Goal: Task Accomplishment & Management: Manage account settings

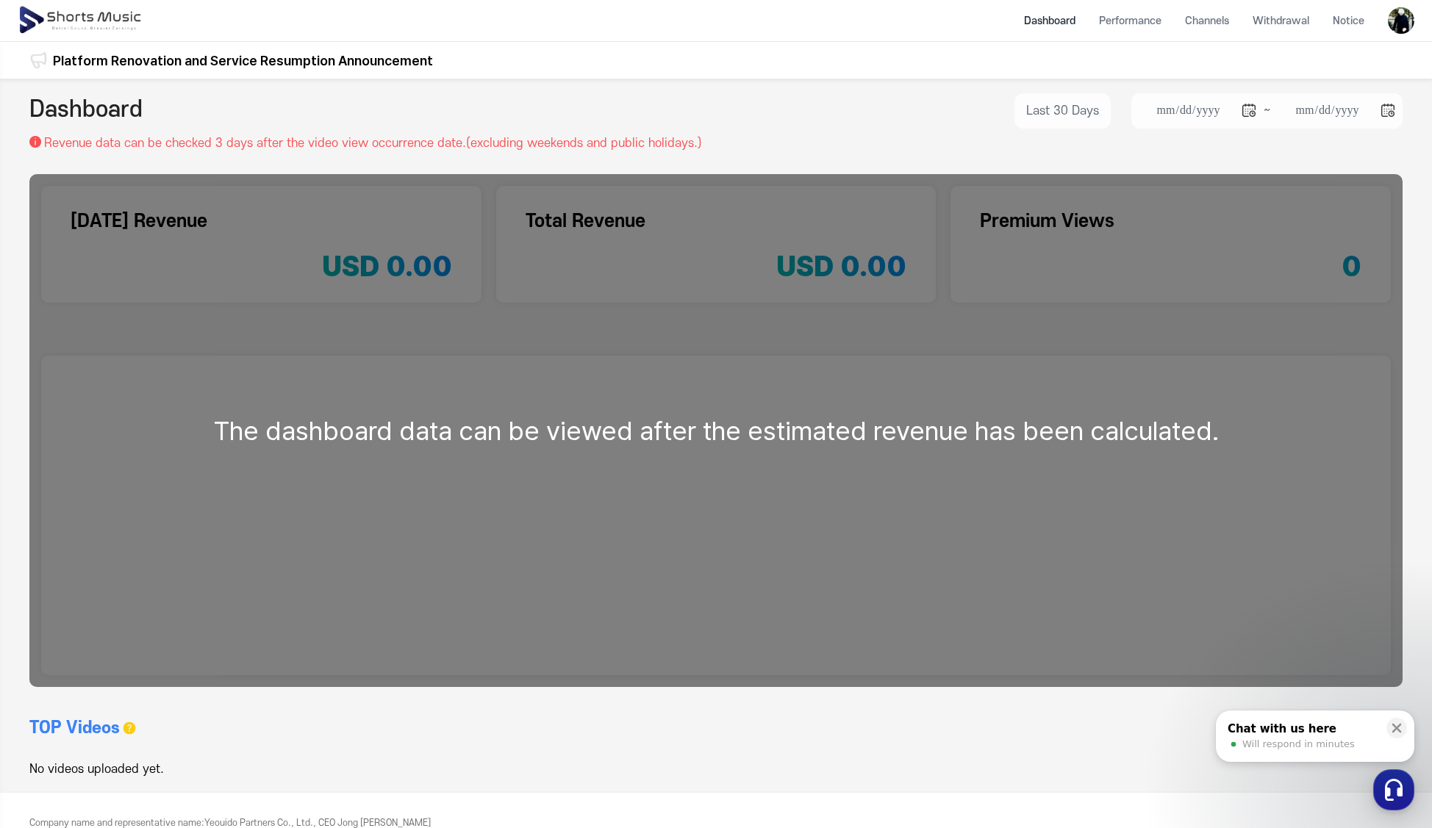
click at [1401, 35] on div at bounding box center [1401, 20] width 26 height 41
click at [1403, 31] on img at bounding box center [1401, 20] width 26 height 26
click at [1367, 139] on link "Logout" at bounding box center [1361, 139] width 94 height 26
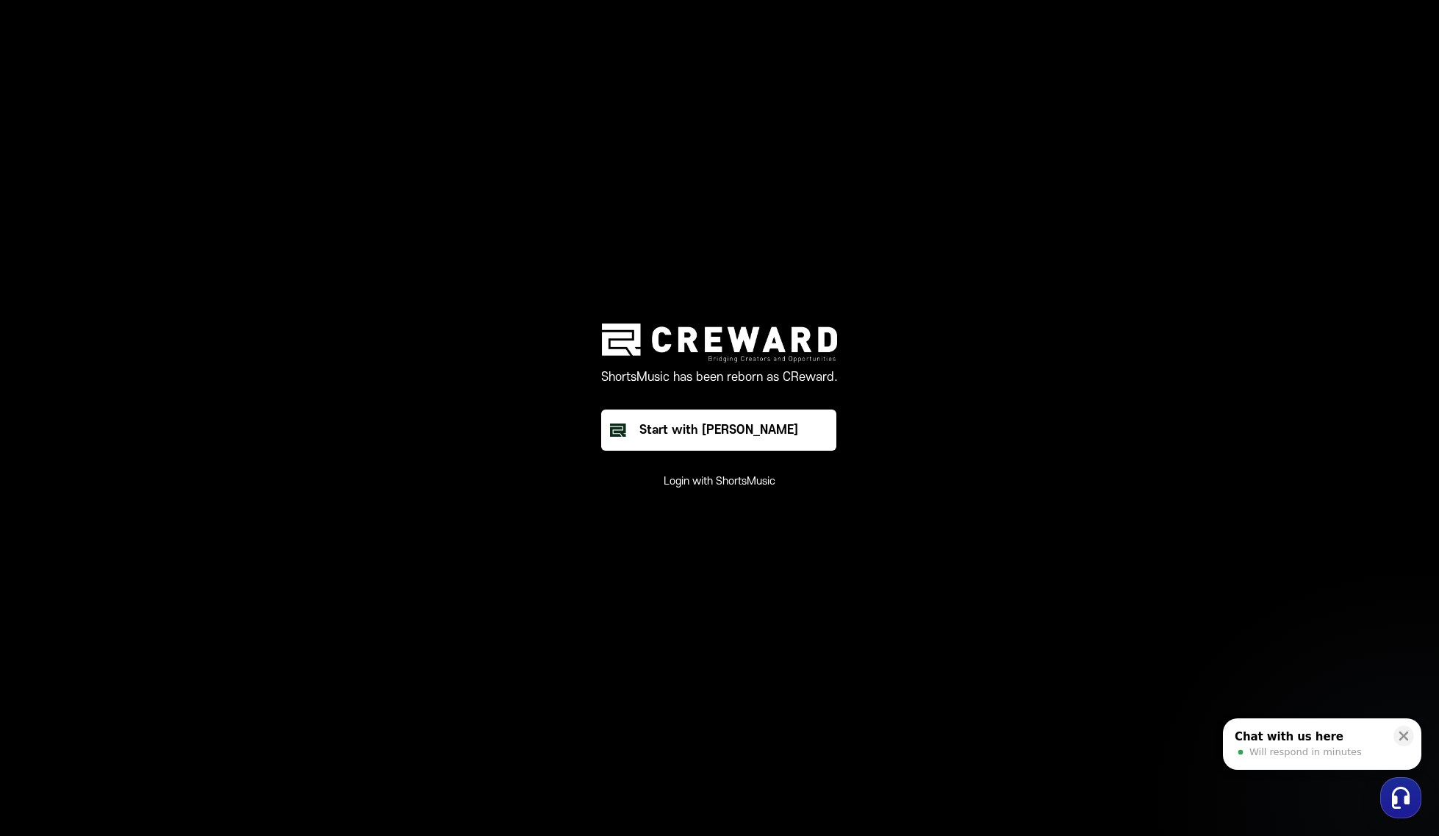
click at [742, 487] on button "Login with ShortsMusic" at bounding box center [720, 481] width 112 height 15
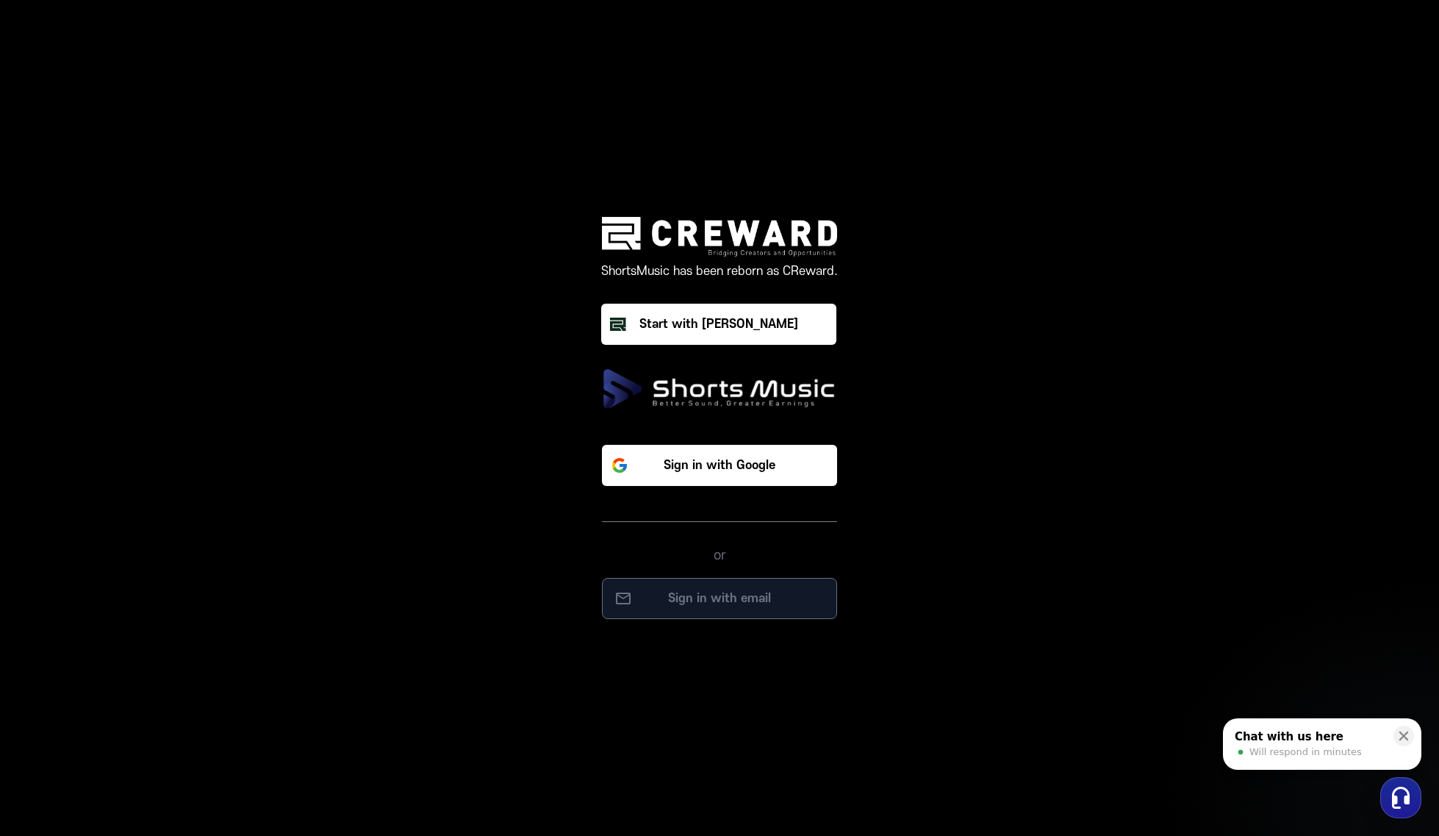
click at [751, 591] on p "Sign in with email" at bounding box center [719, 599] width 204 height 18
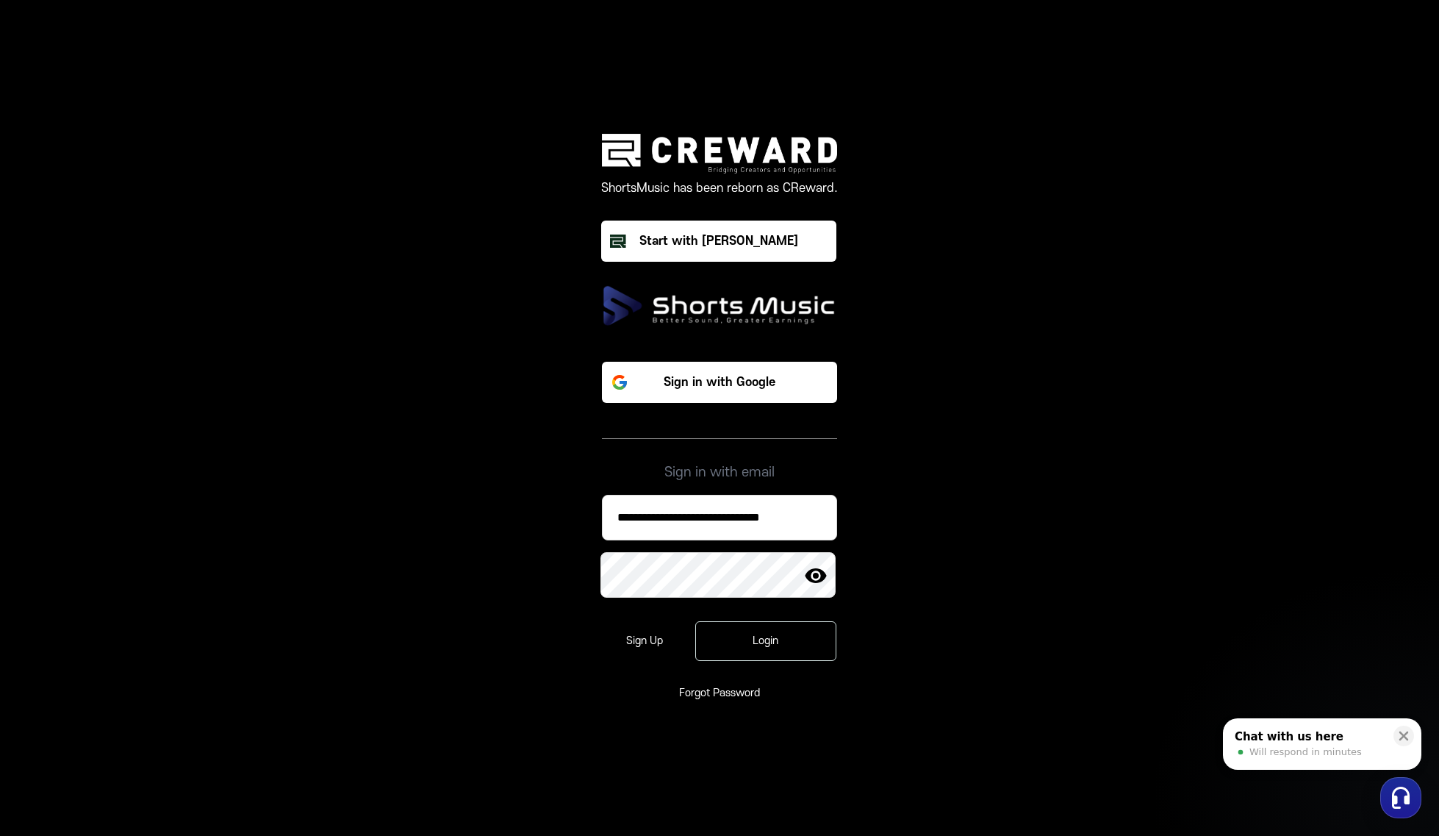
click at [762, 516] on input "**********" at bounding box center [719, 518] width 235 height 46
paste input
type input "**********"
click at [767, 637] on div "Login" at bounding box center [766, 641] width 99 height 15
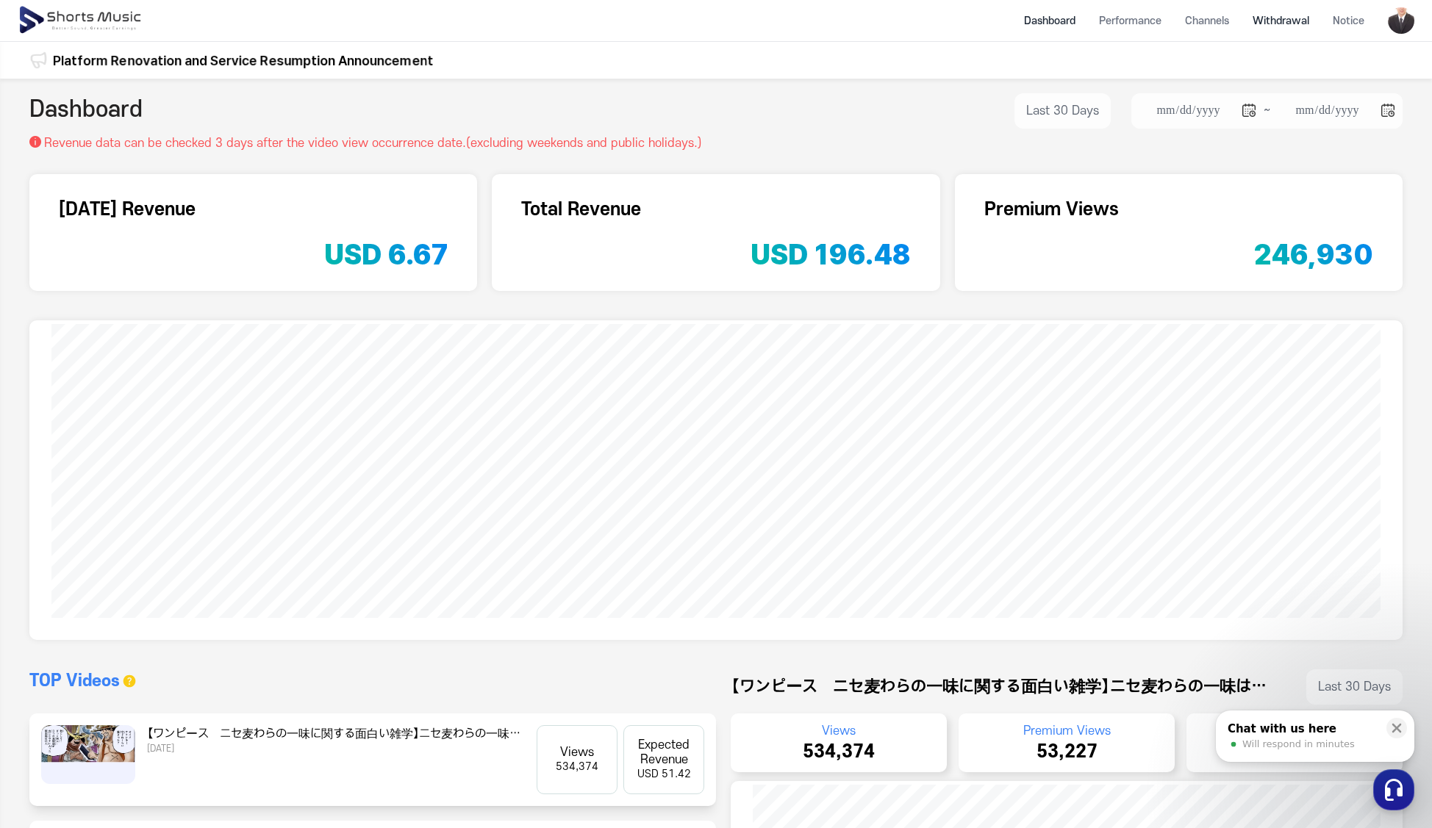
click at [1278, 25] on li "Withdrawal" at bounding box center [1281, 20] width 80 height 39
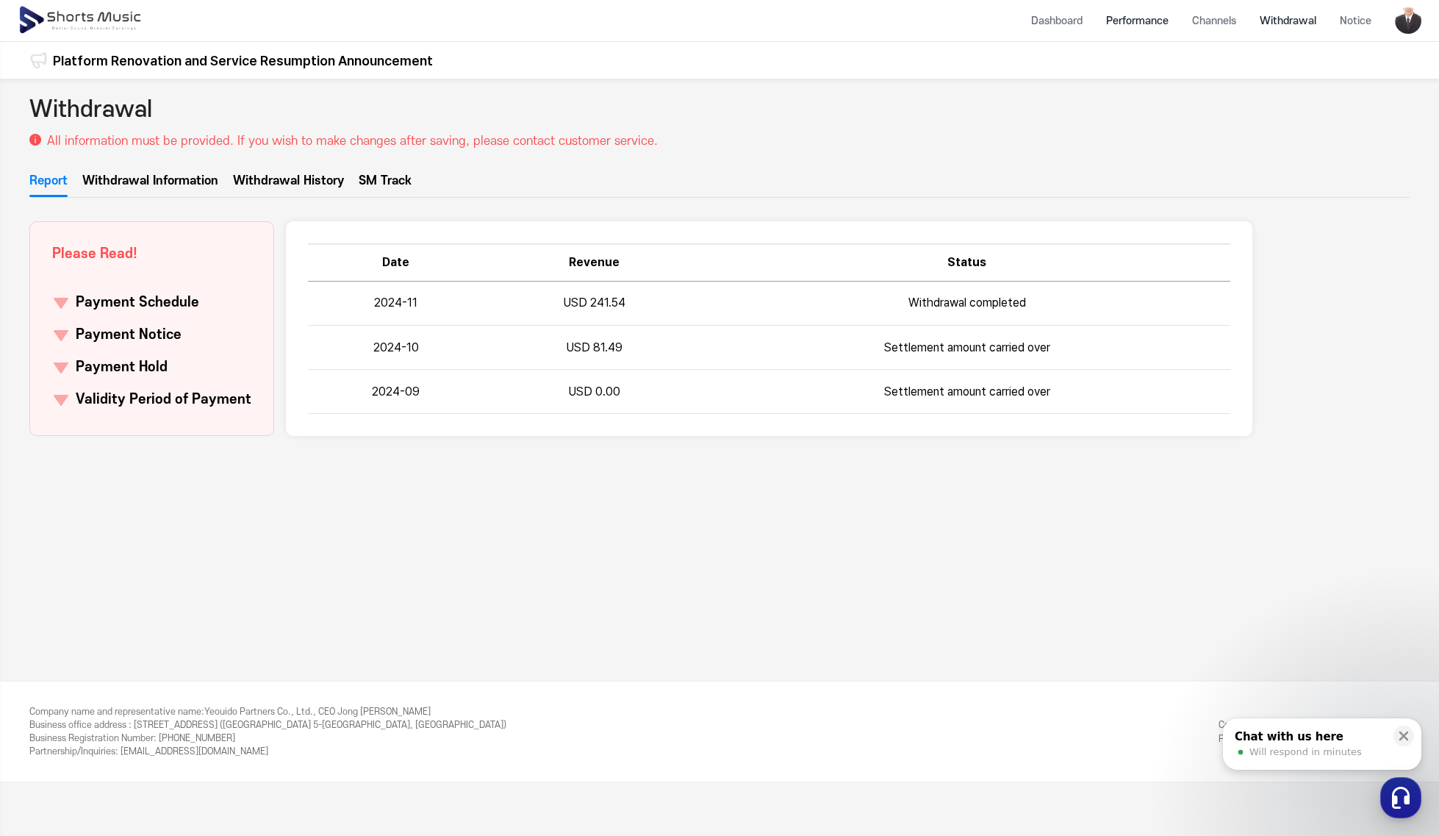
click at [1137, 25] on li "Performance" at bounding box center [1138, 20] width 86 height 39
